Goal: Transaction & Acquisition: Purchase product/service

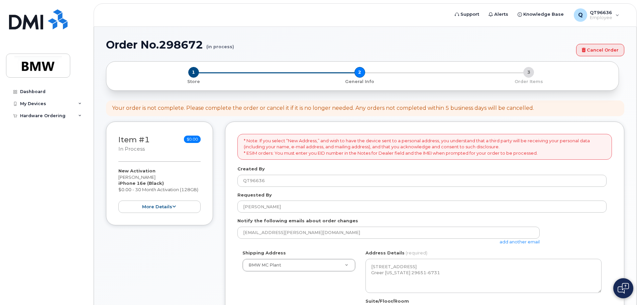
scroll to position [178, 0]
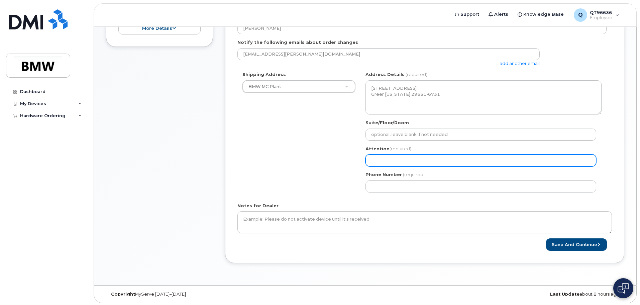
click at [399, 164] on input "Attention (required)" at bounding box center [481, 160] width 231 height 12
select select
type input "T"
select select
type input "Te"
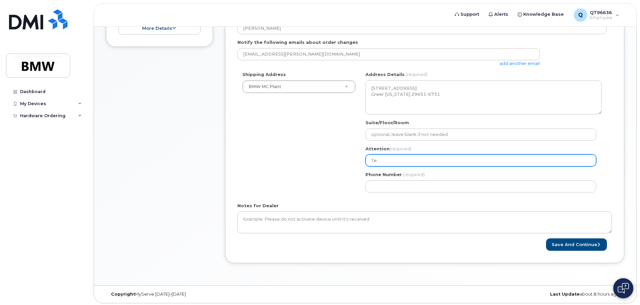
select select
type input "Ter"
select select
type input "Terr"
select select
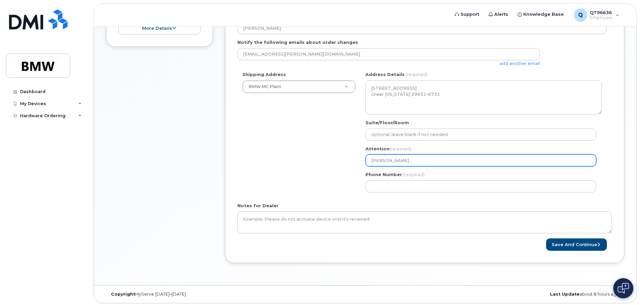
type input "Terry"
select select
type input "Terry G"
select select
type input "Terry Ga"
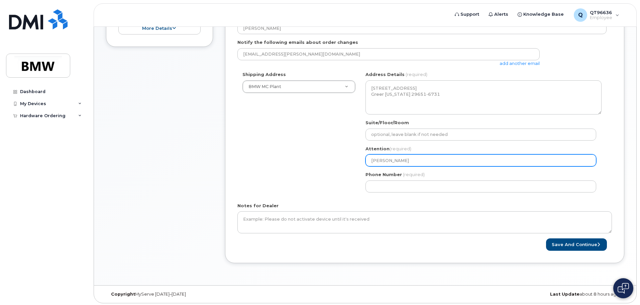
select select
type input "Terry Gar"
select select
type input "Terry Gard"
select select
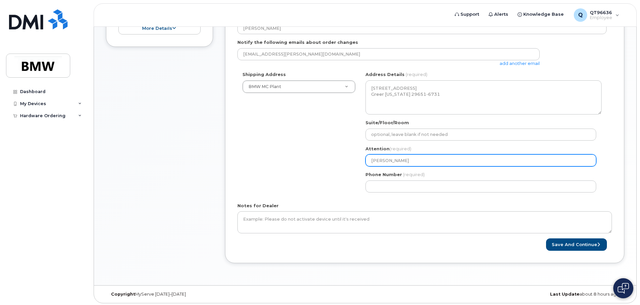
type input "Terry Gardn"
select select
type input "Terry Gardne"
select select
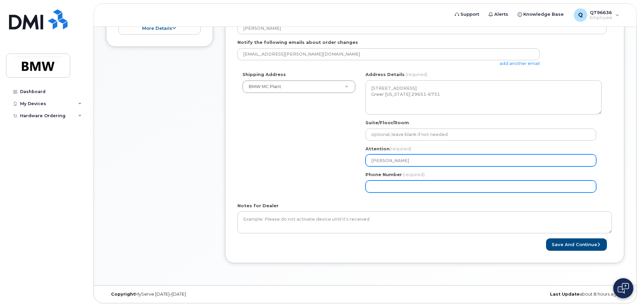
type input "[PERSON_NAME]"
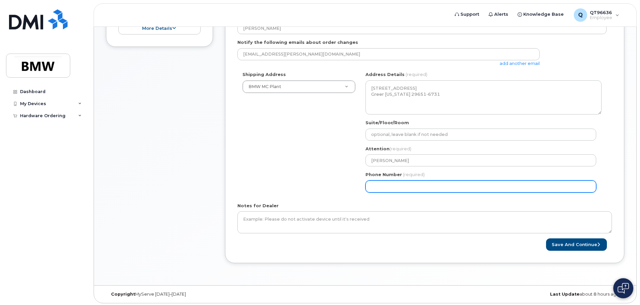
click at [385, 190] on input "Phone Number" at bounding box center [481, 186] width 231 height 12
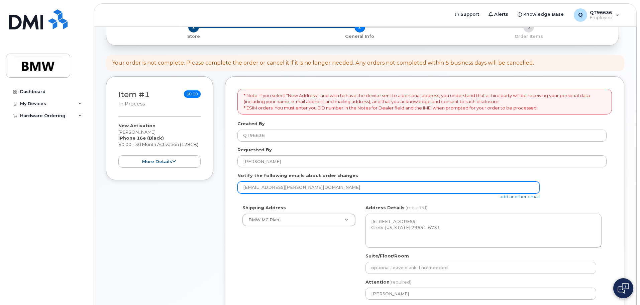
scroll to position [78, 0]
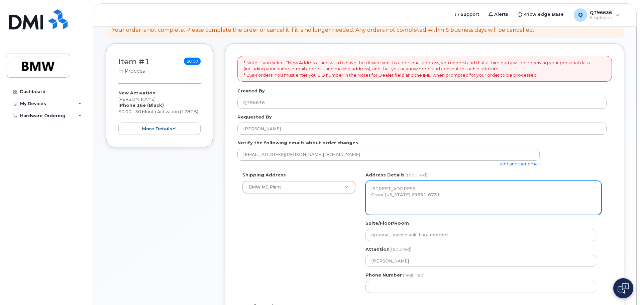
click at [462, 202] on textarea "1400 Highway 101 S GREER SC 29651-6731 UNITED STATES Greer South Carolina 29651…" at bounding box center [484, 198] width 236 height 34
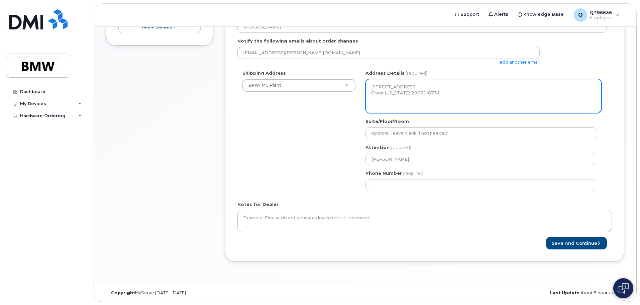
scroll to position [180, 0]
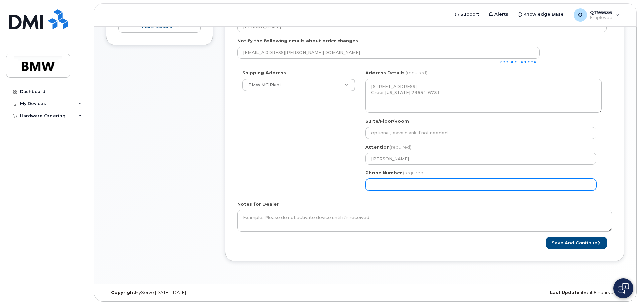
click at [399, 186] on input "Phone Number" at bounding box center [481, 185] width 231 height 12
select select
type input "9"
type input "864"
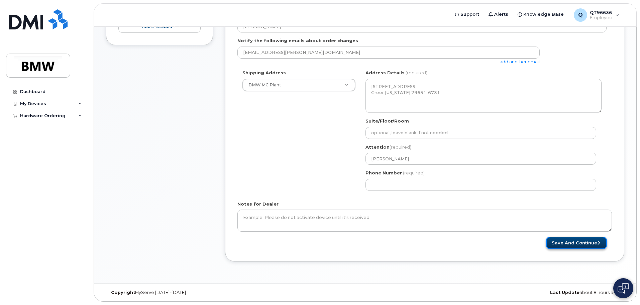
click at [563, 243] on button "Save and Continue" at bounding box center [576, 242] width 61 height 12
click at [469, 199] on form "* Note: If you select “New Address,” and wish to have the device sent to a pers…" at bounding box center [424, 101] width 375 height 295
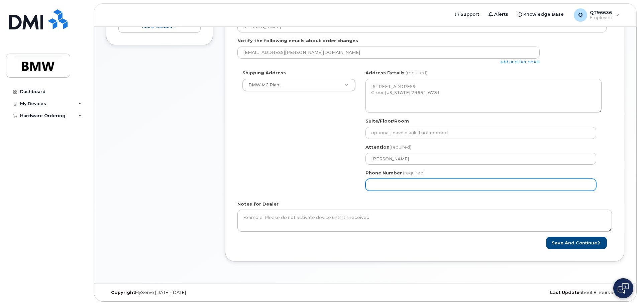
click at [413, 186] on input "Phone Number" at bounding box center [481, 185] width 231 height 12
click at [382, 186] on input "Phone Number" at bounding box center [481, 185] width 231 height 12
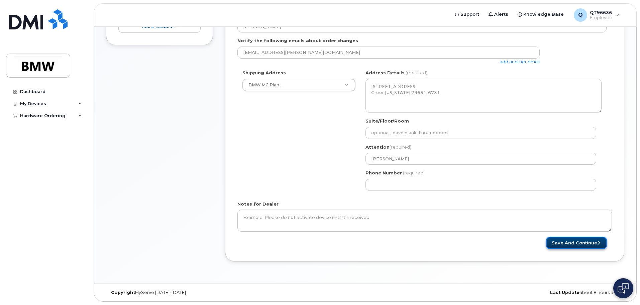
click at [572, 242] on button "Save and Continue" at bounding box center [576, 242] width 61 height 12
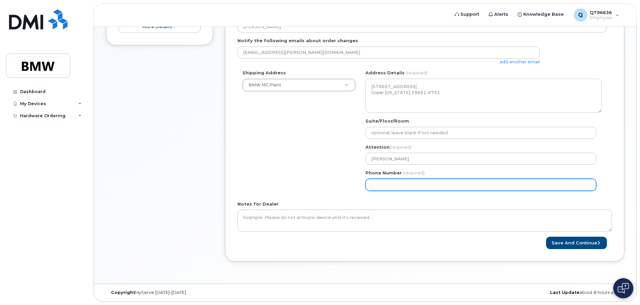
click at [401, 188] on input "Phone Number" at bounding box center [481, 185] width 231 height 12
click at [379, 186] on input "Phone Number" at bounding box center [481, 185] width 231 height 12
click at [381, 186] on input "Phone Number" at bounding box center [481, 185] width 231 height 12
click at [391, 183] on input "Phone Number" at bounding box center [481, 185] width 231 height 12
select select
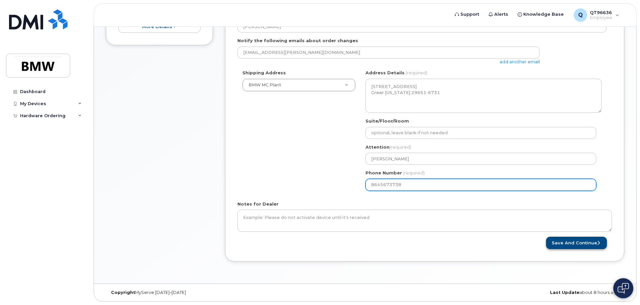
type input "8645673738"
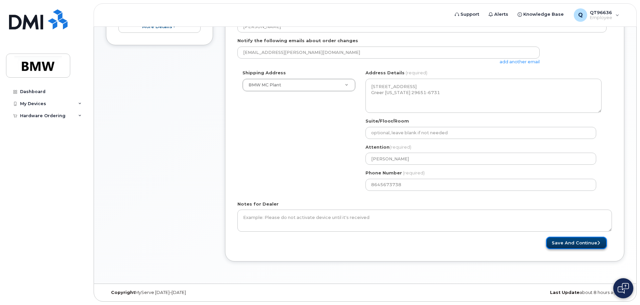
click at [568, 241] on button "Save and Continue" at bounding box center [576, 242] width 61 height 12
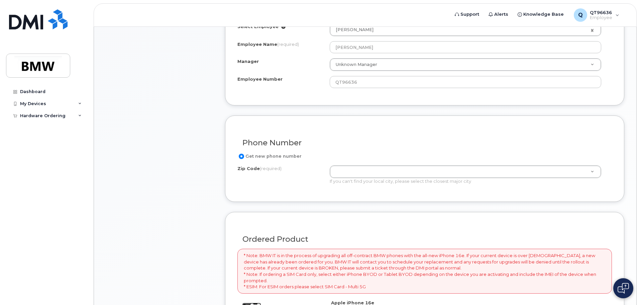
scroll to position [268, 0]
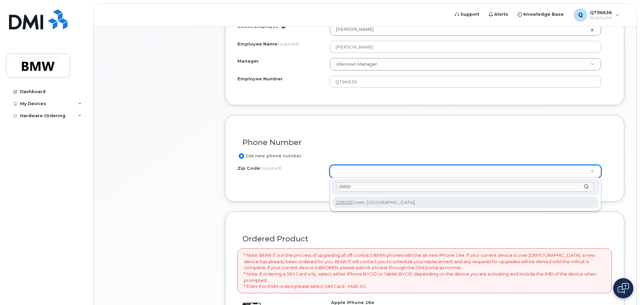
type input "29650"
type input "29650 (Greer, [GEOGRAPHIC_DATA])"
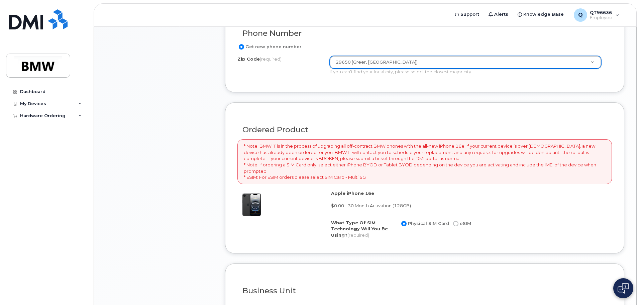
scroll to position [376, 0]
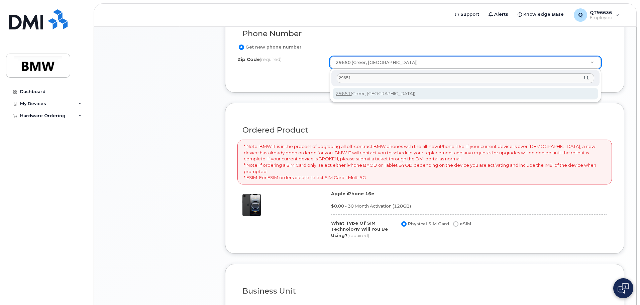
type input "29651"
type input "29651 (Greer, [GEOGRAPHIC_DATA])"
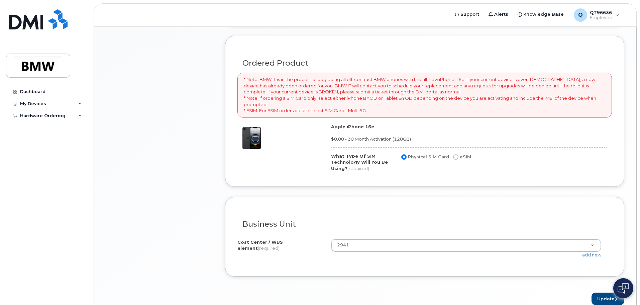
scroll to position [477, 0]
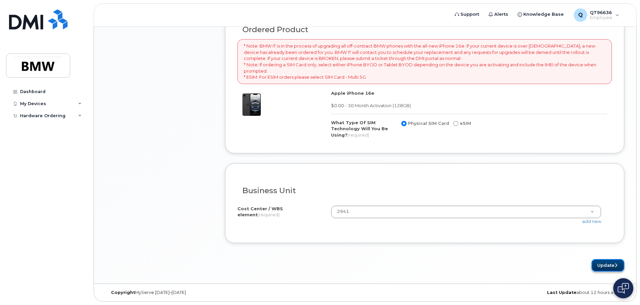
click at [608, 267] on button "Update" at bounding box center [608, 265] width 33 height 12
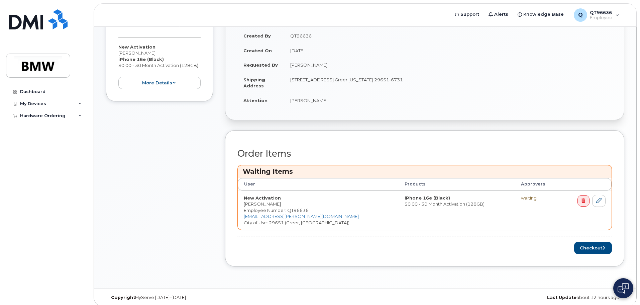
scroll to position [158, 0]
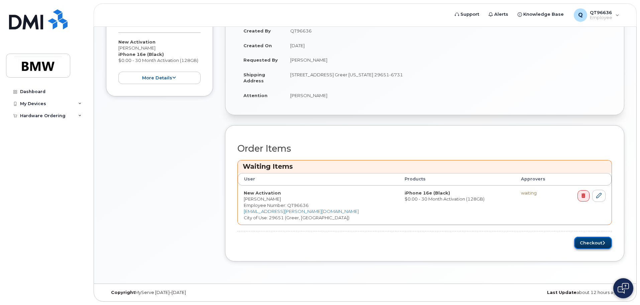
click at [594, 244] on button "Checkout" at bounding box center [593, 242] width 38 height 12
